Goal: Information Seeking & Learning: Learn about a topic

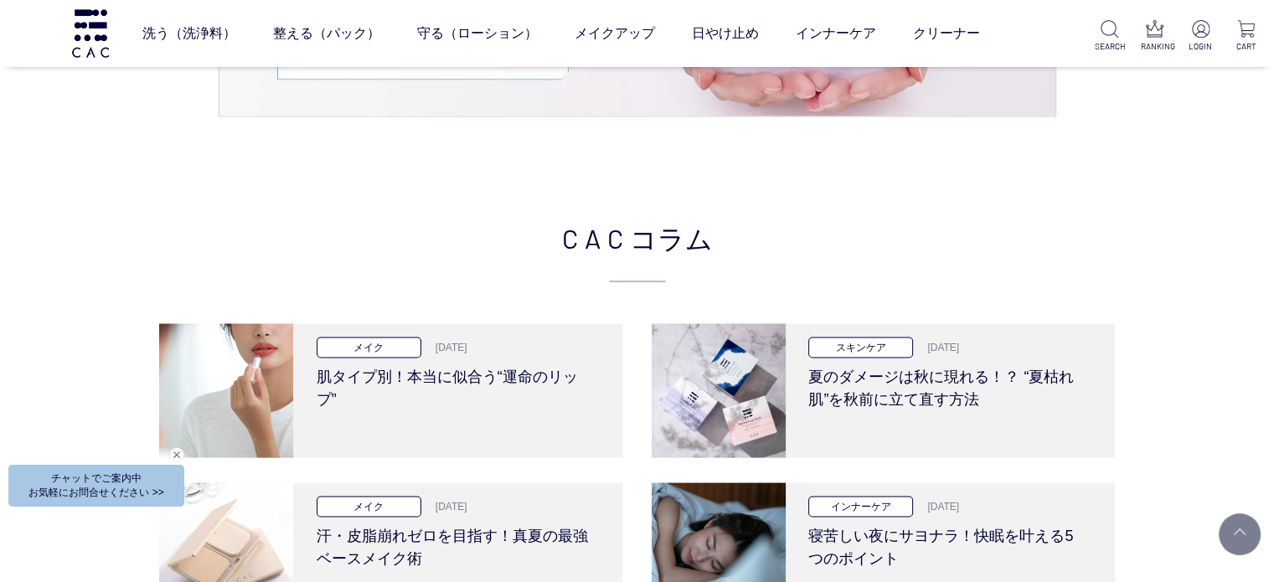
scroll to position [3351, 0]
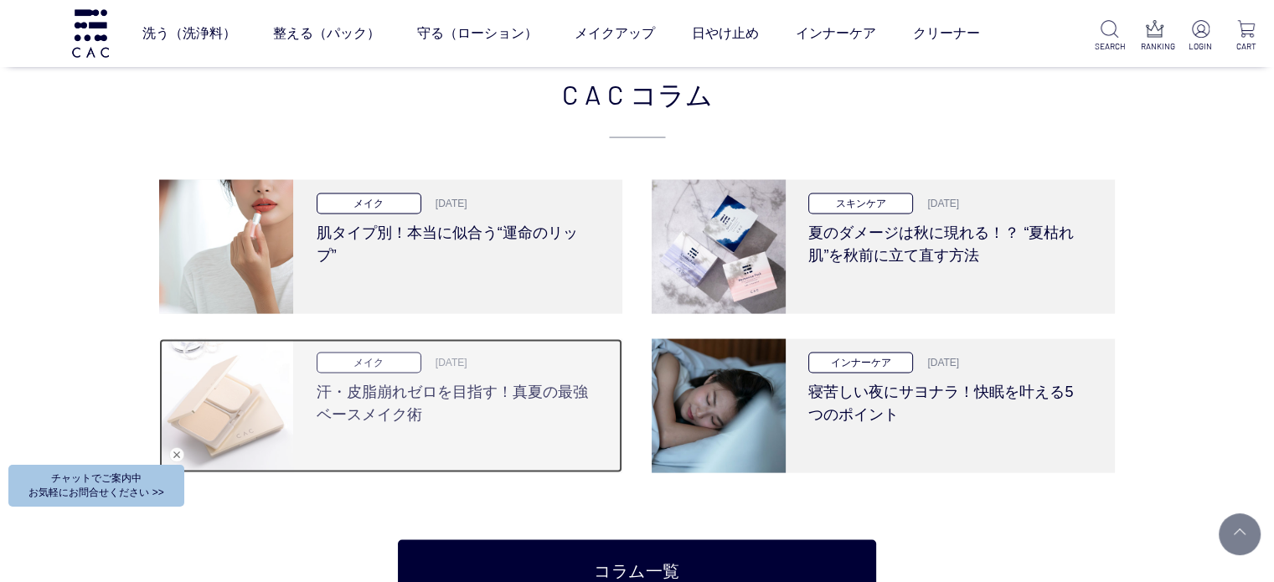
click at [467, 431] on div "メイク 2025.8.28 汗・皮脂崩れゼロを目指す！真夏の最強ベースメイク術" at bounding box center [455, 406] width 324 height 134
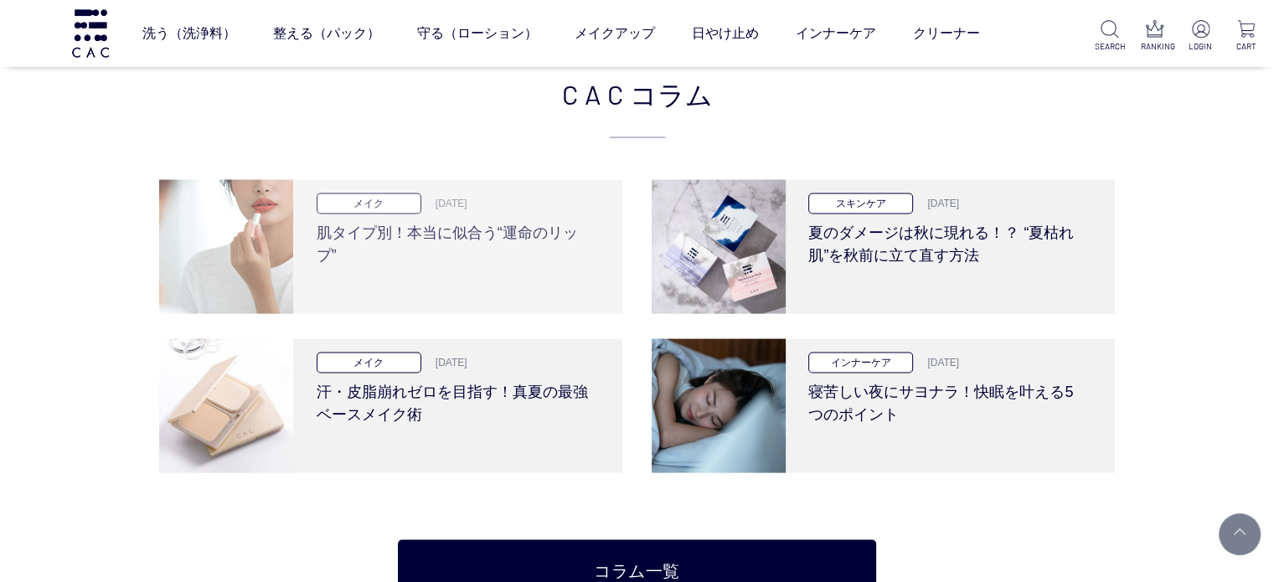
scroll to position [3344, 0]
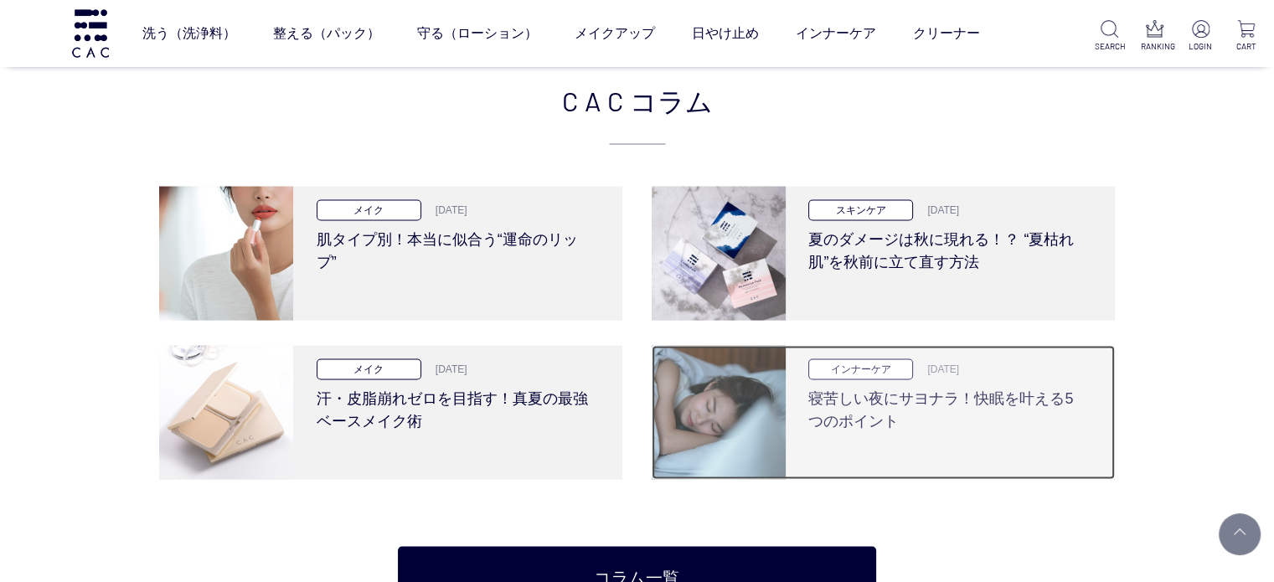
click at [684, 415] on img at bounding box center [719, 413] width 134 height 134
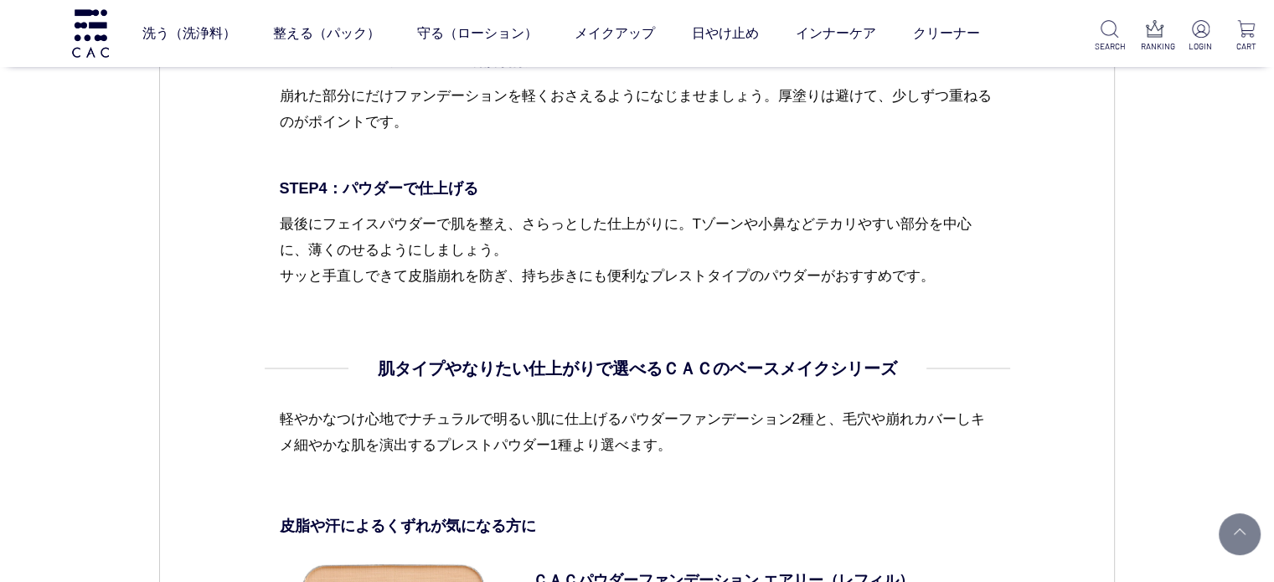
scroll to position [6115, 0]
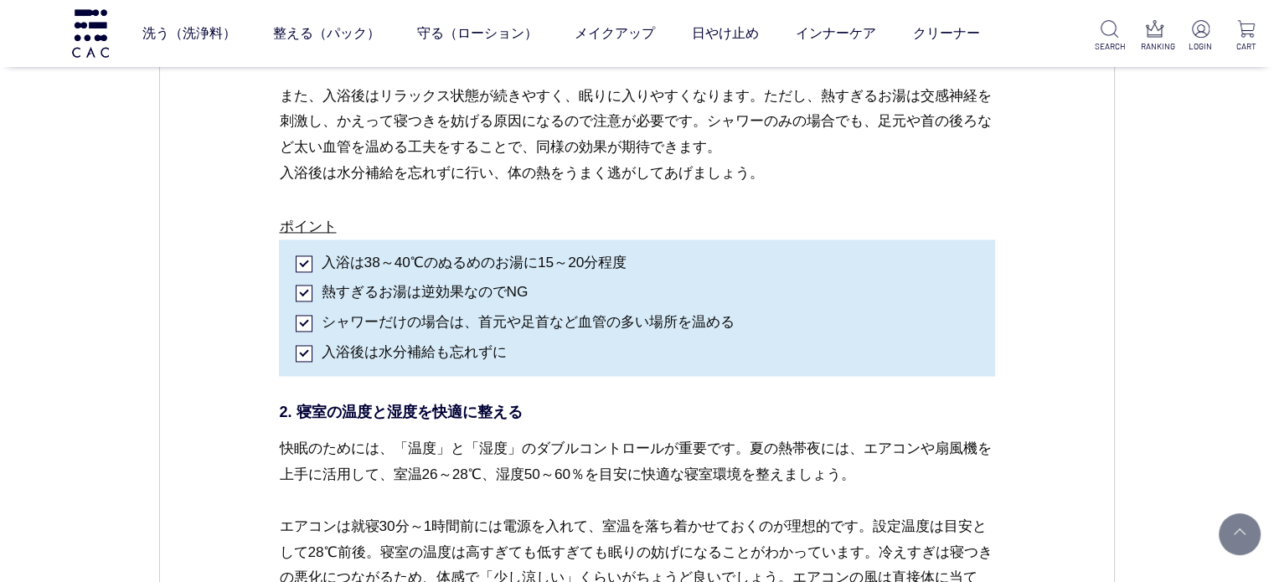
scroll to position [2513, 0]
